Goal: Information Seeking & Learning: Learn about a topic

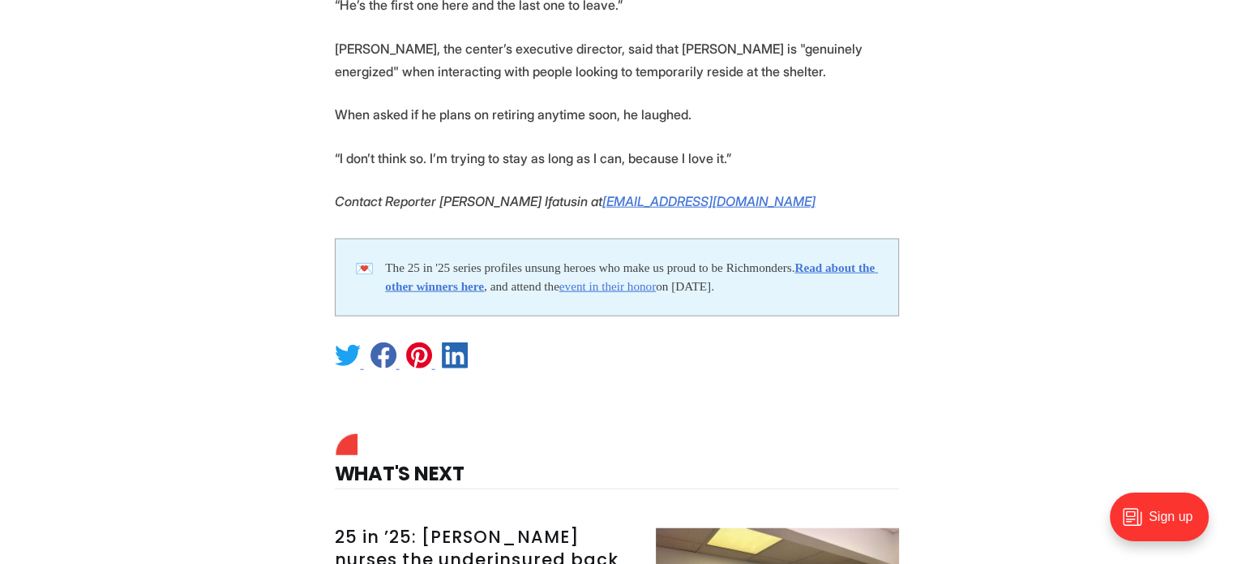
scroll to position [3973, 0]
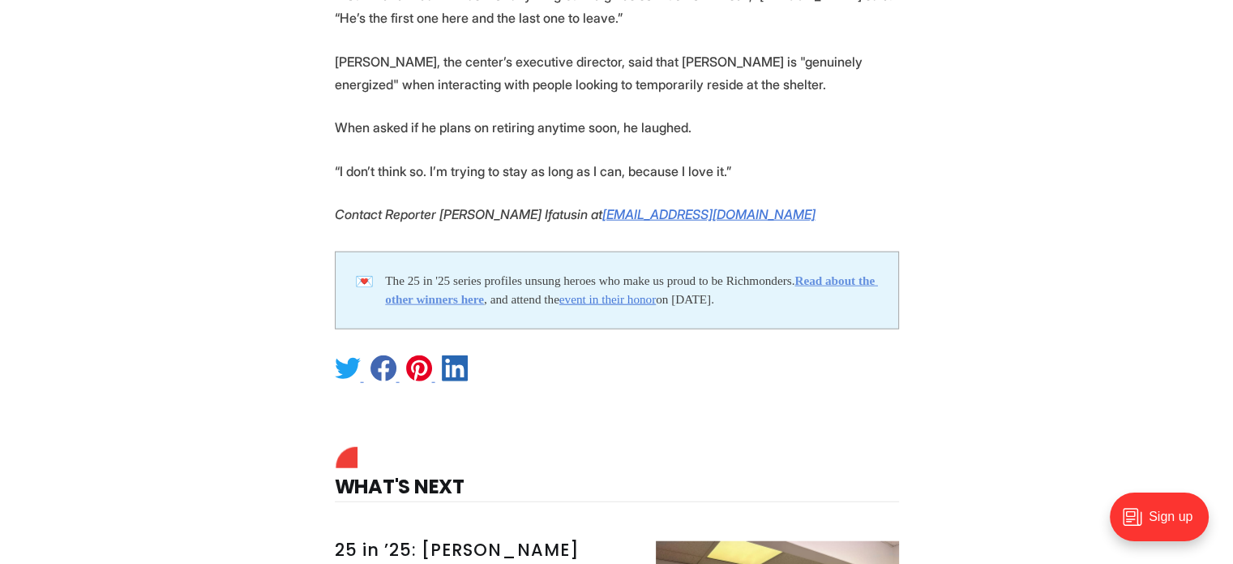
click at [863, 273] on strong "Read about the other winners here" at bounding box center [631, 289] width 493 height 32
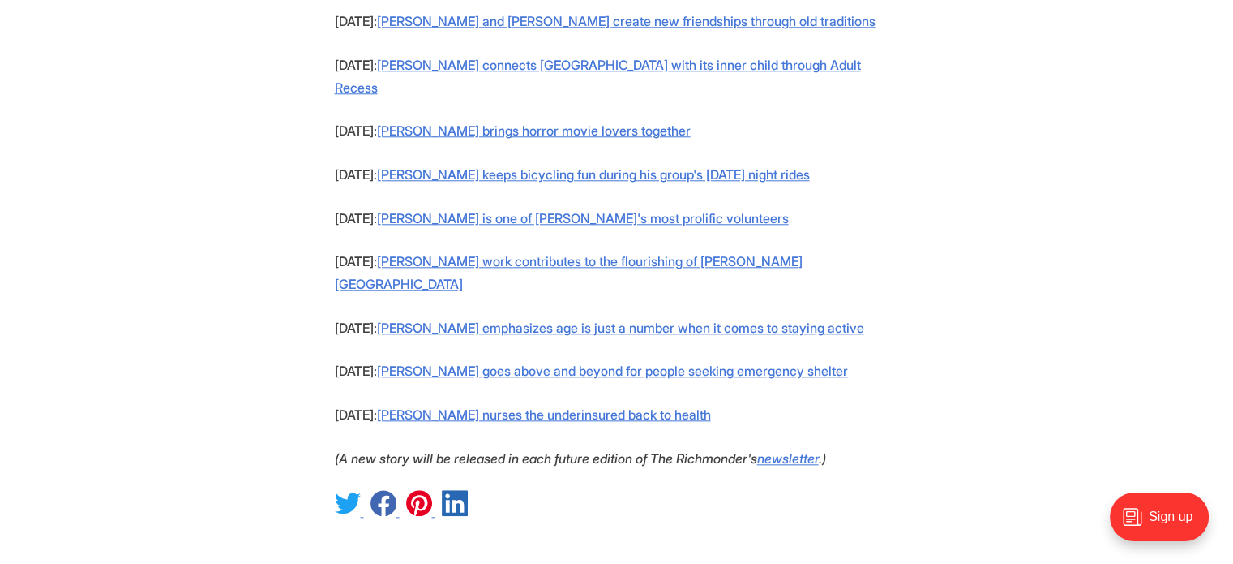
scroll to position [1703, 0]
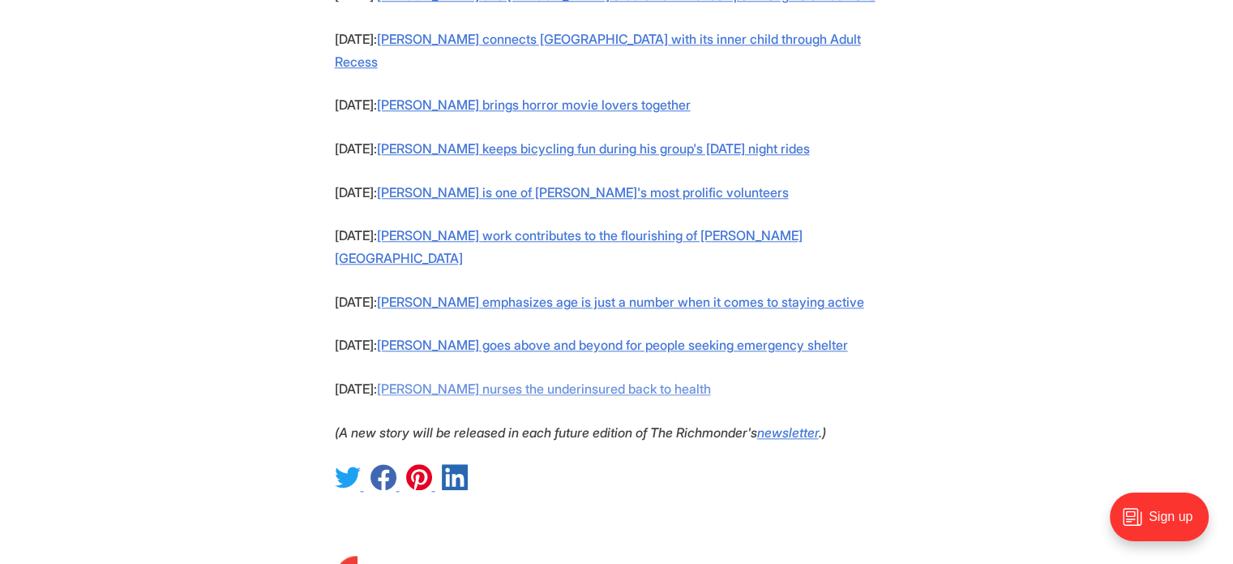
click at [602, 380] on link "[PERSON_NAME] nurses the underinsured back to health" at bounding box center [544, 388] width 334 height 16
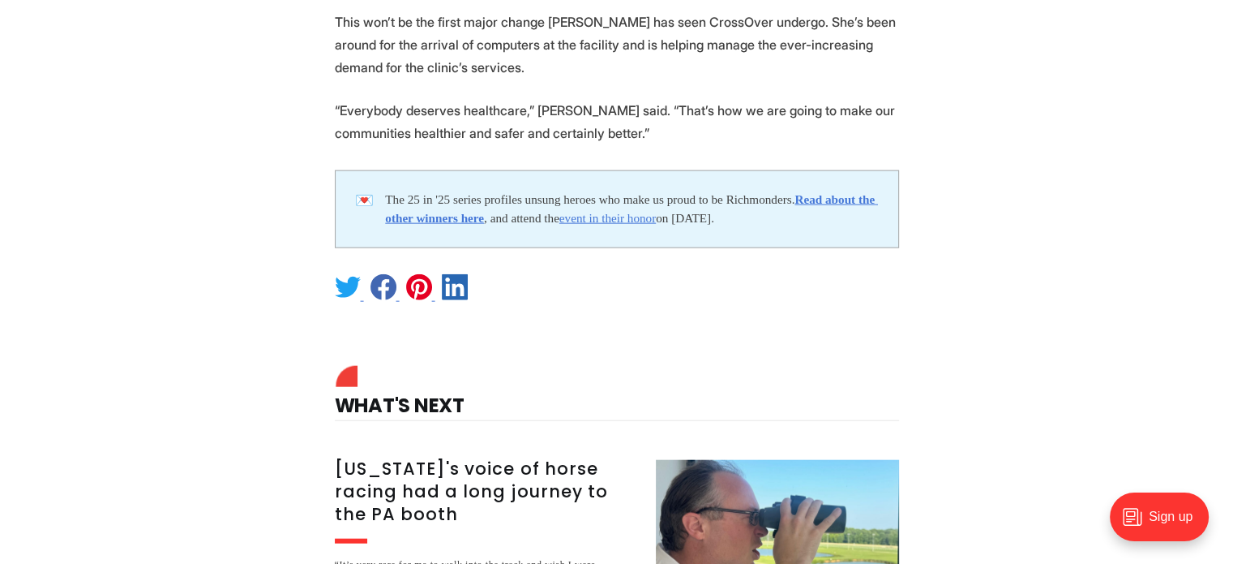
scroll to position [4298, 0]
